Goal: Transaction & Acquisition: Purchase product/service

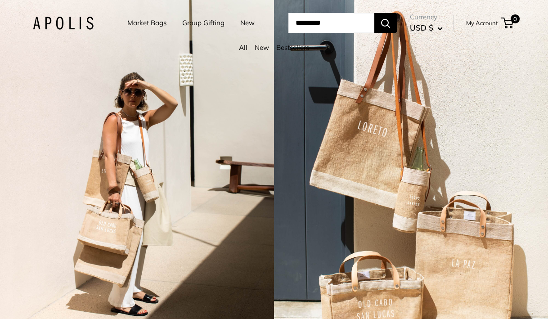
click at [138, 21] on link "Market Bags" at bounding box center [146, 23] width 39 height 13
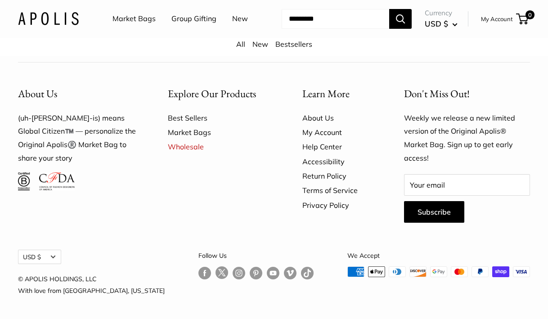
scroll to position [2368, 0]
click at [307, 29] on input "Search..." at bounding box center [336, 19] width 108 height 20
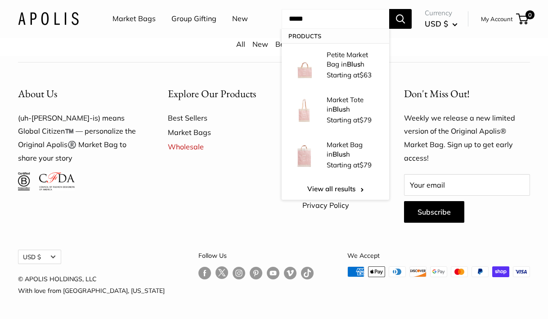
type input "*****"
click at [402, 29] on button "Search" at bounding box center [400, 19] width 22 height 20
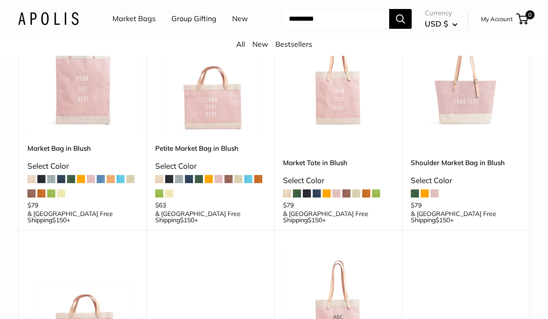
scroll to position [145, 0]
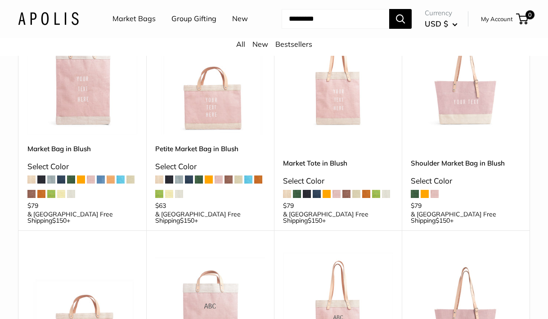
click at [0, 0] on img at bounding box center [0, 0] width 0 height 0
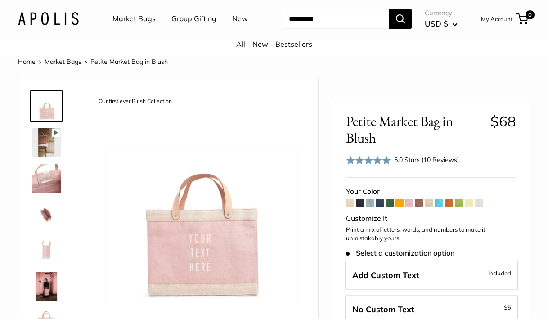
click at [410, 207] on span at bounding box center [409, 203] width 8 height 8
click at [399, 207] on span at bounding box center [399, 203] width 8 height 8
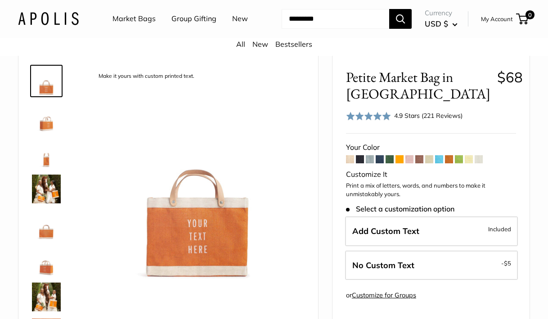
scroll to position [26, 0]
click at [411, 163] on span at bounding box center [409, 159] width 8 height 8
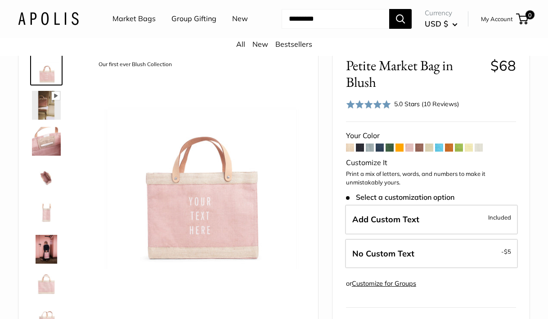
scroll to position [40, 0]
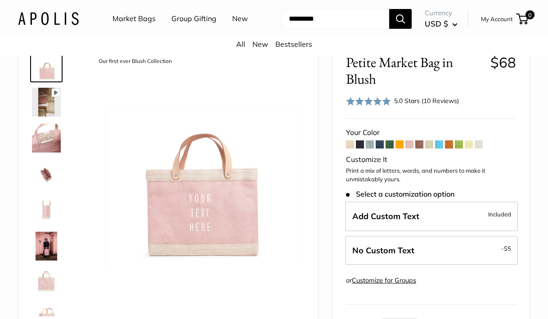
click at [46, 224] on img at bounding box center [46, 210] width 29 height 29
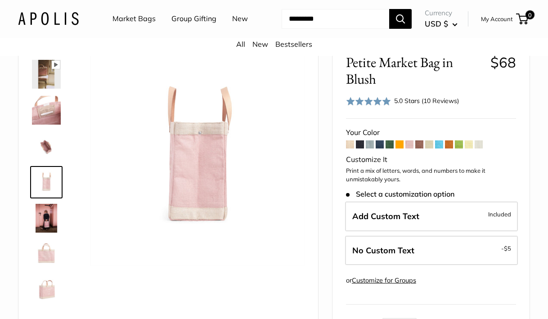
click at [45, 233] on img at bounding box center [46, 218] width 29 height 29
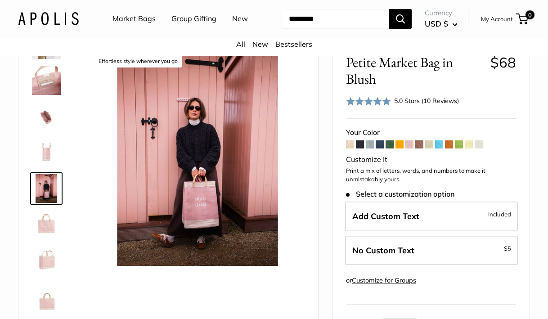
click at [46, 239] on img at bounding box center [46, 224] width 29 height 29
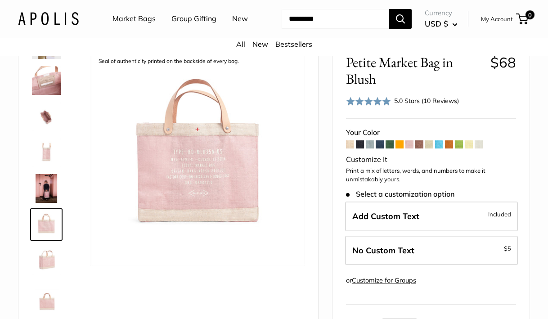
click at [45, 274] on img at bounding box center [46, 260] width 29 height 29
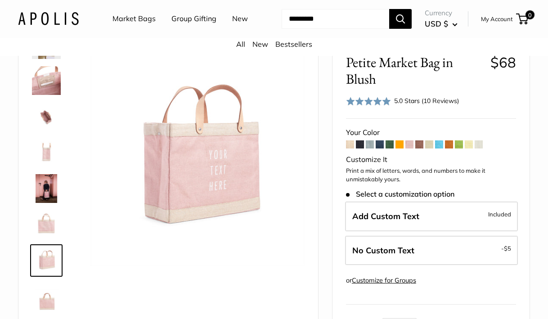
click at [47, 203] on img at bounding box center [46, 188] width 29 height 29
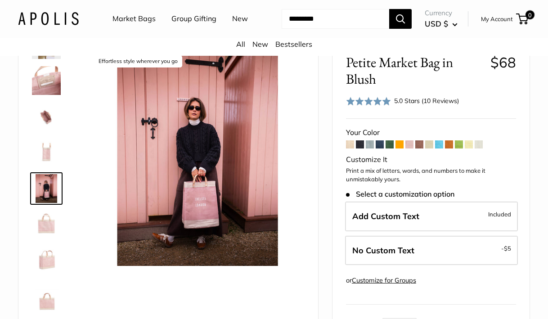
click at [48, 95] on img at bounding box center [46, 80] width 29 height 29
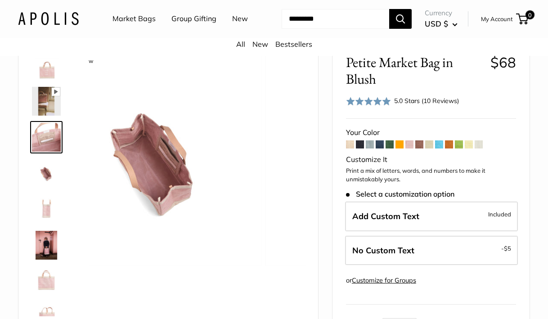
scroll to position [0, 0]
